Goal: Find contact information: Find contact information

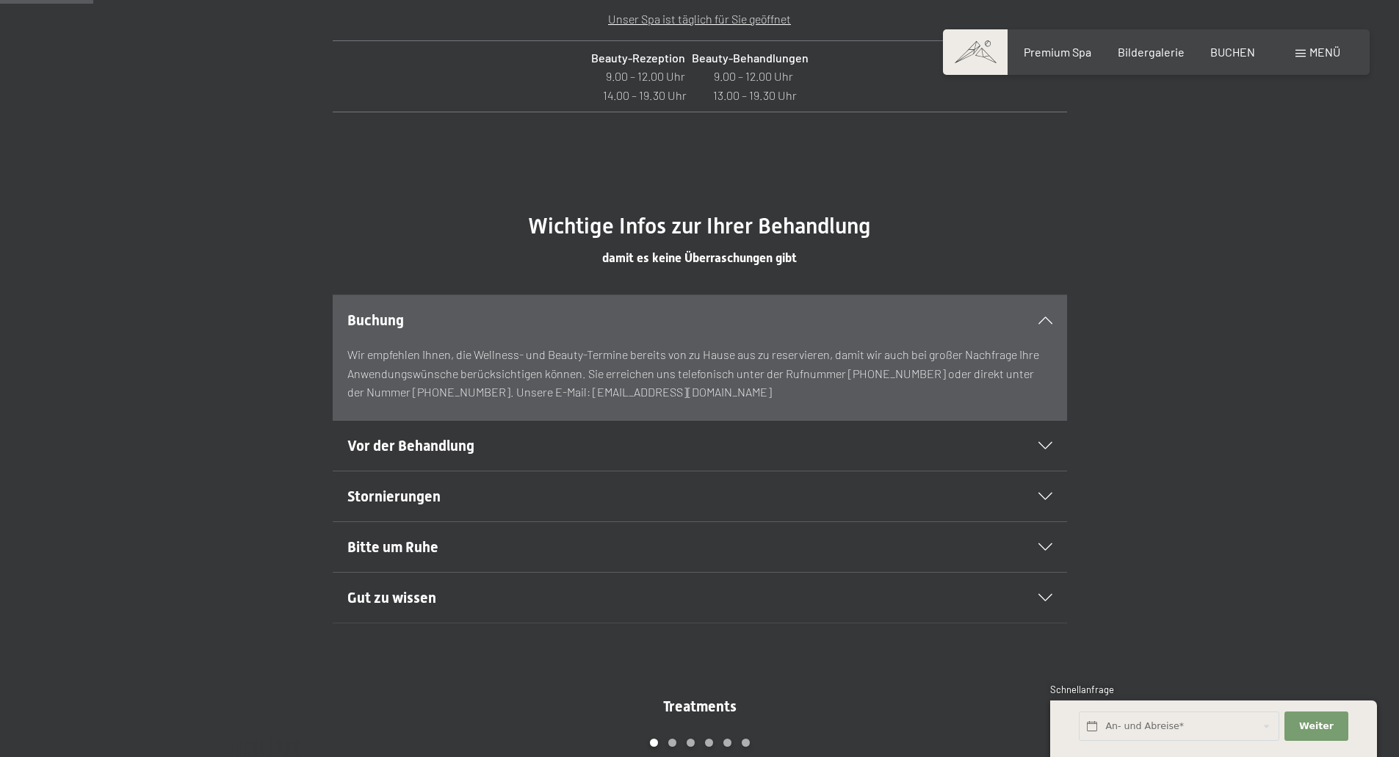
scroll to position [808, 0]
drag, startPoint x: 672, startPoint y: 398, endPoint x: 561, endPoint y: 396, distance: 110.9
click at [561, 396] on div "Wir empfehlen Ihnen, die Wellness- und Beauty-Termine bereits von zu Hause aus …" at bounding box center [699, 382] width 705 height 75
copy p "[EMAIL_ADDRESS][DOMAIN_NAME]"
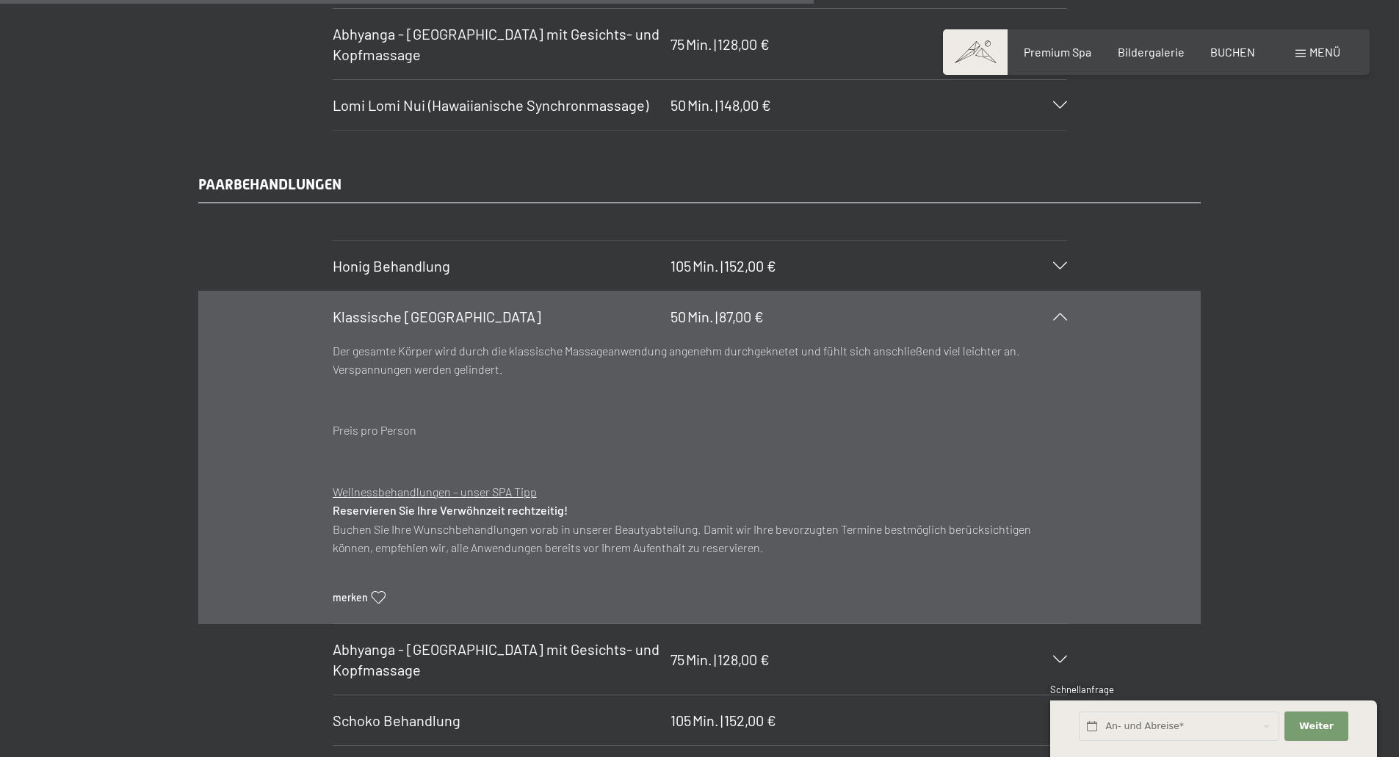
scroll to position [7050, 0]
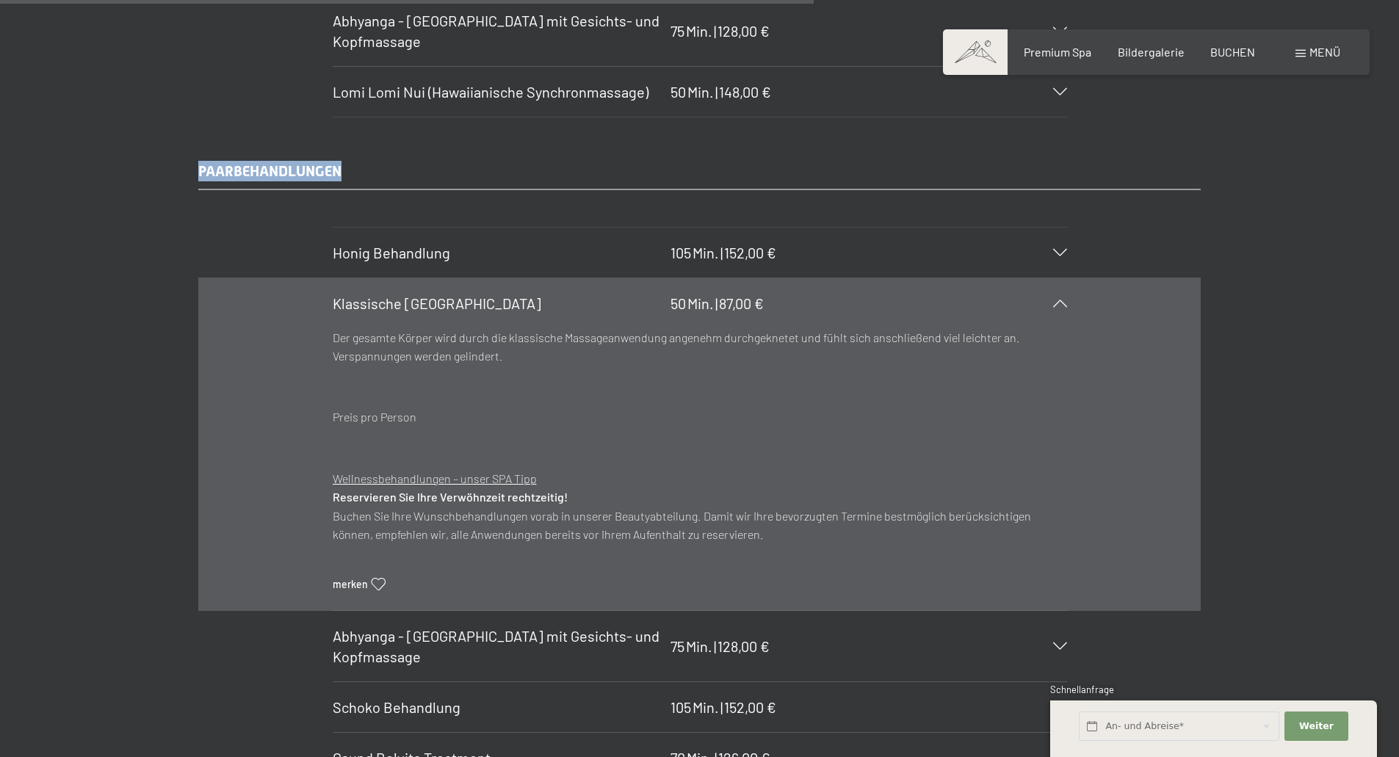
drag, startPoint x: 194, startPoint y: 167, endPoint x: 357, endPoint y: 176, distance: 163.3
click at [357, 176] on div "PAARBEHANDLUNGEN Honig Behandlung 105 Min. | 152,00 € Honig ist ein Geschenk de…" at bounding box center [699, 497] width 1112 height 673
copy span "PAARBEHANDLUNGEN"
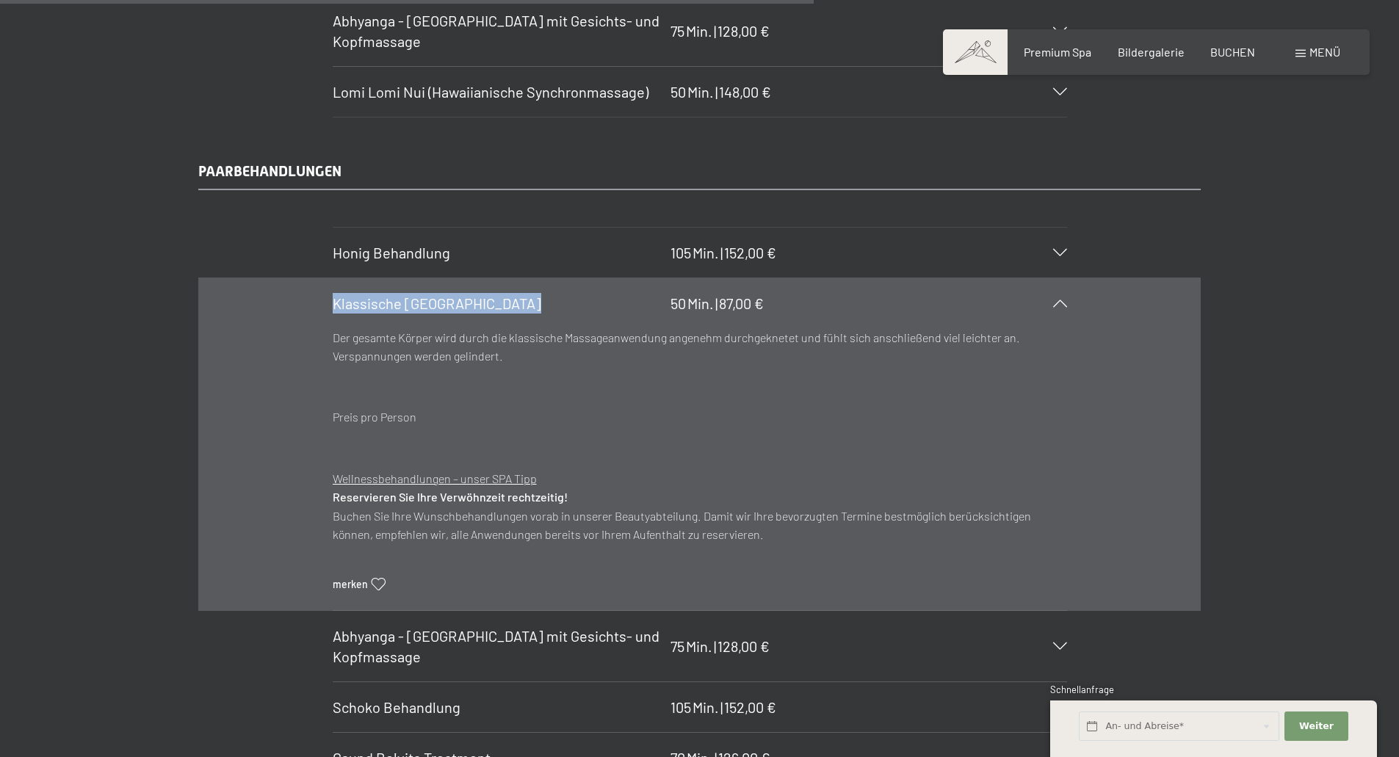
drag, startPoint x: 472, startPoint y: 298, endPoint x: 333, endPoint y: 308, distance: 139.2
click at [333, 308] on h3 "Klassische [GEOGRAPHIC_DATA]" at bounding box center [498, 303] width 330 height 21
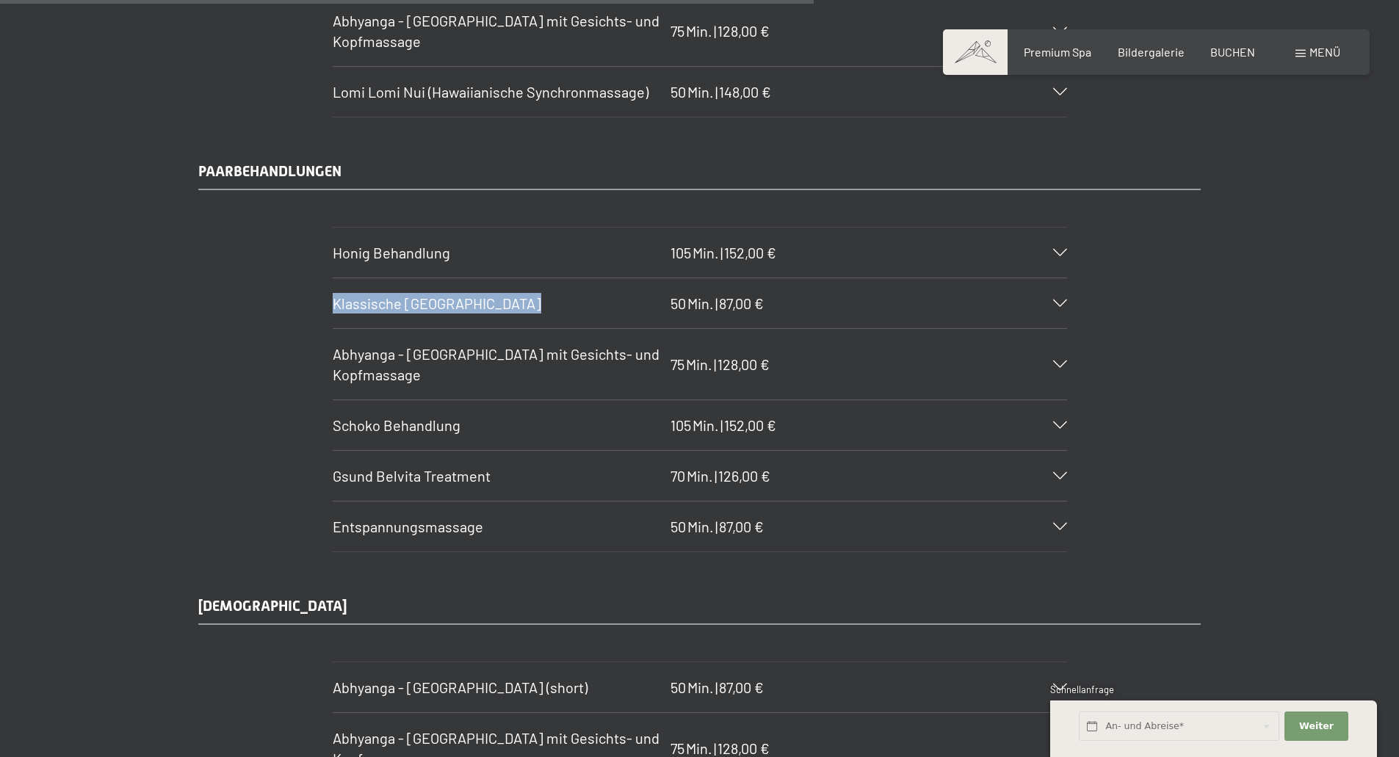
copy span "Klassische [GEOGRAPHIC_DATA]"
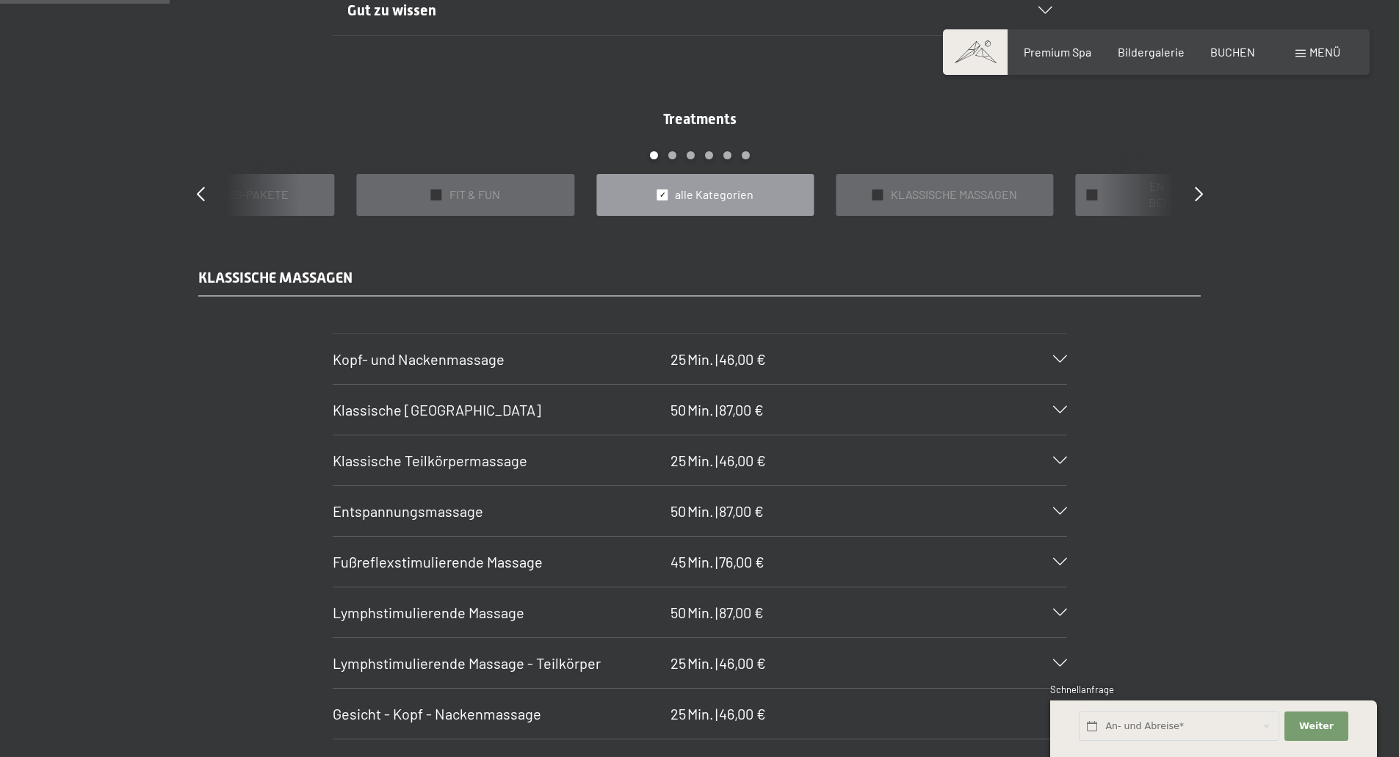
scroll to position [1469, 0]
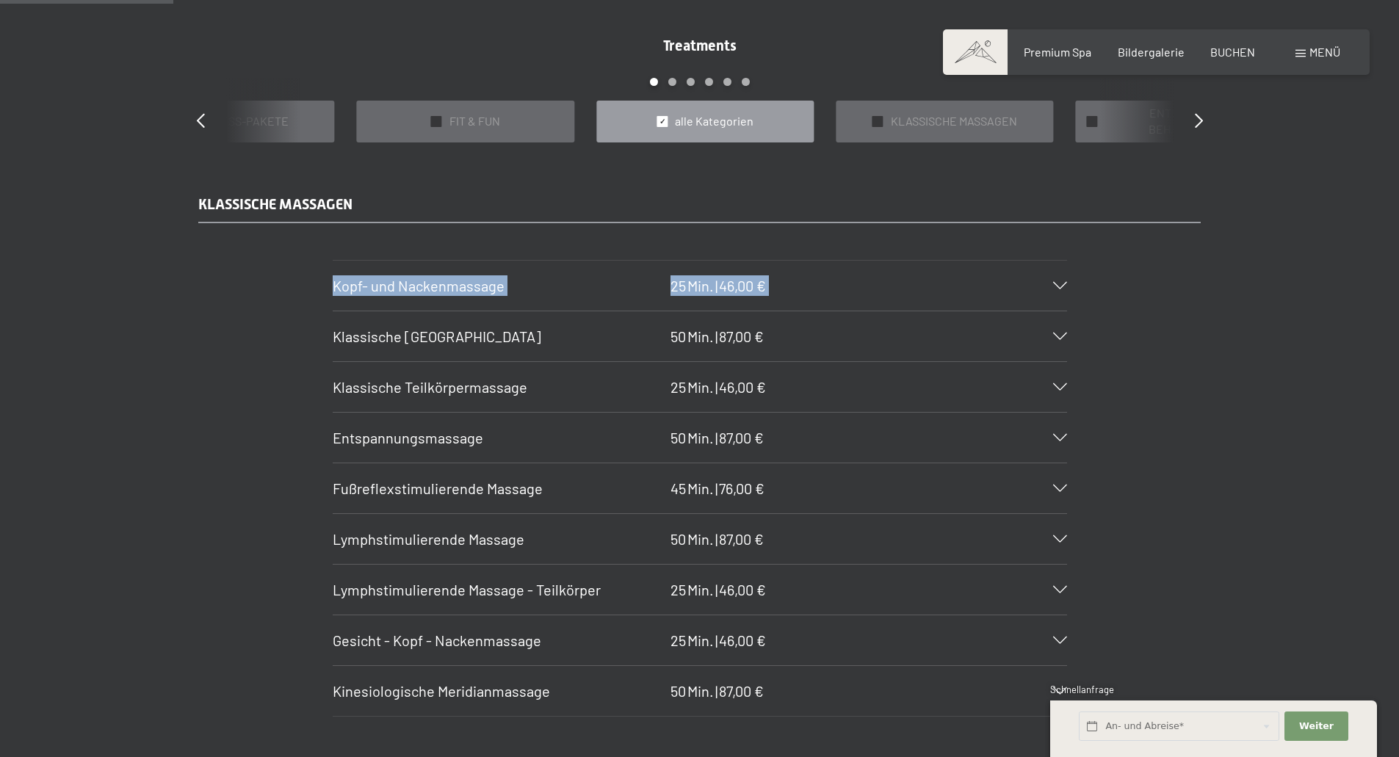
drag, startPoint x: 313, startPoint y: 290, endPoint x: 336, endPoint y: 288, distance: 22.9
click at [336, 288] on section "Kopf- und Nackenmassage 25 Min. | 46,00 € Blockaden lösen und der Lebensenergie…" at bounding box center [700, 285] width 734 height 51
copy div "Kopf- und Nackenmassage 25 Min. | 46,00 € Blockaden lösen und der Lebensenergie…"
